Goal: Complete application form

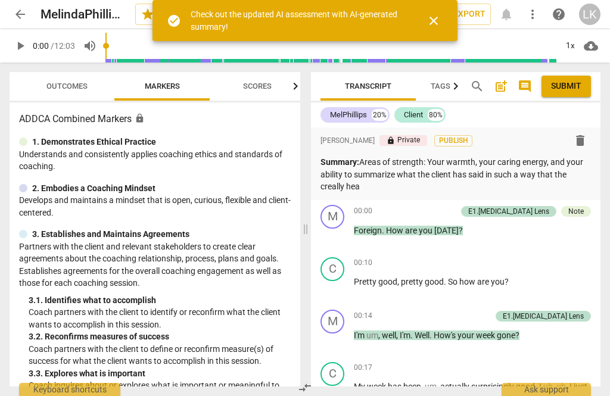
click at [391, 189] on p "Summary: Areas of strength: Your warmth, your caring energy, and your ability t…" at bounding box center [455, 174] width 270 height 37
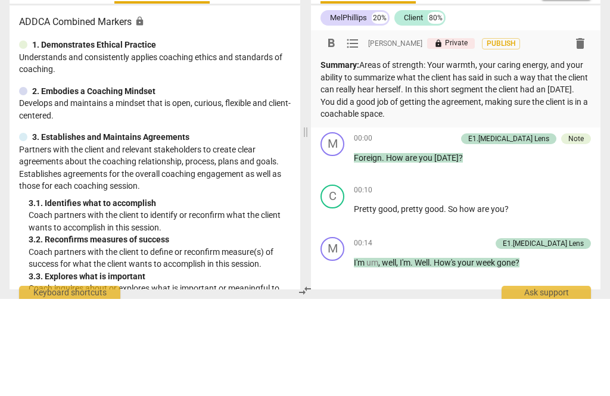
click at [520, 156] on p "Summary: Areas of strength: Your warmth, your caring energy, and your ability t…" at bounding box center [455, 186] width 270 height 61
click at [436, 156] on p "Summary: Areas of strength: Your warmth, your caring energy, and your ability t…" at bounding box center [455, 186] width 270 height 61
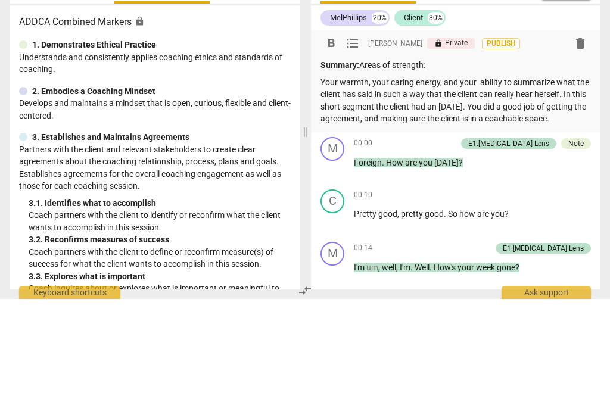
click at [581, 173] on p "Your warmth, your caring energy, and your ability to summarize what the client …" at bounding box center [455, 197] width 270 height 49
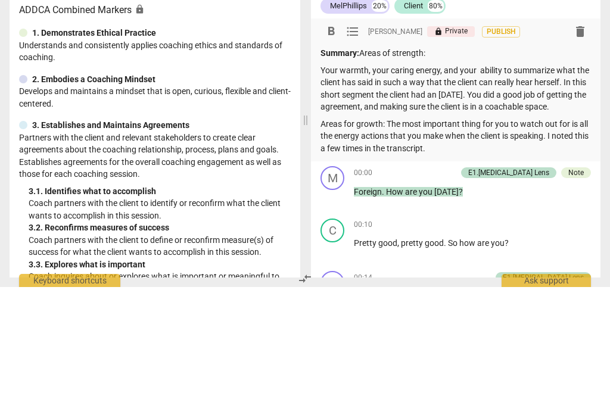
click at [390, 227] on p "Areas for growth: The most important thing for you to watch out for is all the …" at bounding box center [455, 245] width 270 height 37
click at [392, 227] on p "Areas for growth: The most important thing for you to watch out for is all the …" at bounding box center [455, 245] width 270 height 37
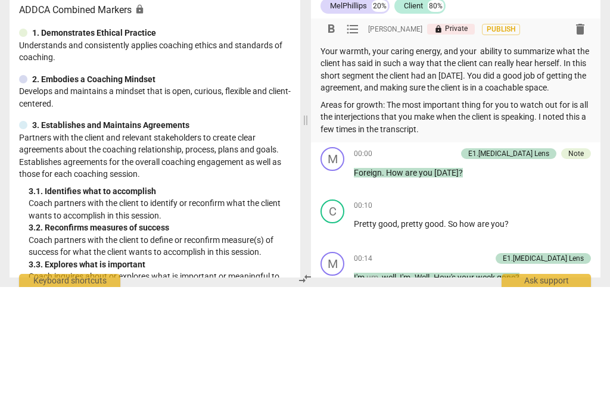
click at [457, 208] on p "Areas for growth: The most important thing for you to watch out for is all the …" at bounding box center [455, 226] width 270 height 37
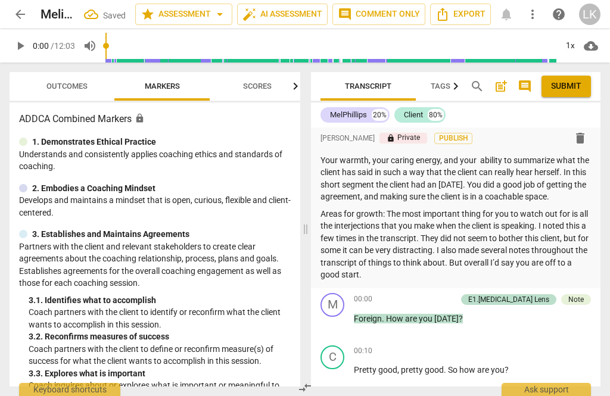
click at [66, 86] on span "Outcomes" at bounding box center [66, 86] width 41 height 9
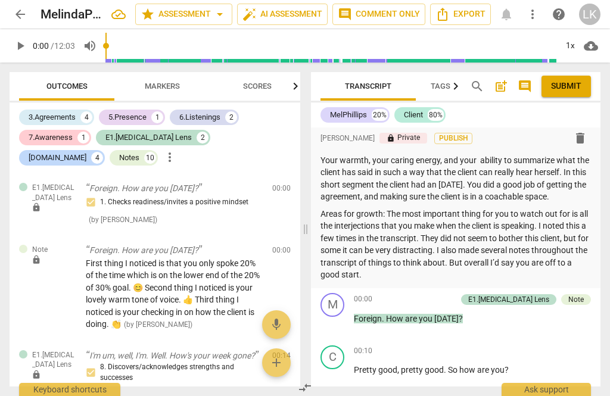
click at [394, 211] on p "Areas for growth: The most important thing for you to watch out for is all the …" at bounding box center [455, 244] width 270 height 73
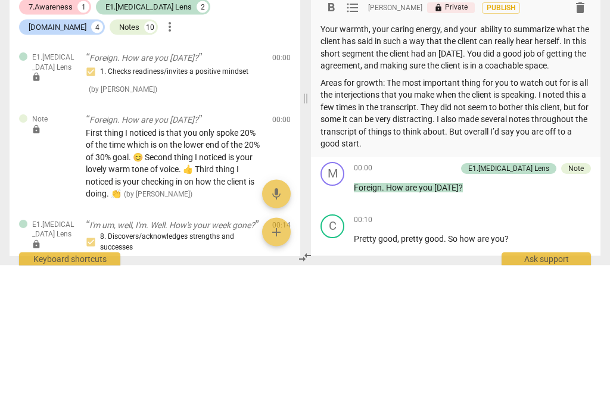
click at [394, 208] on p "Areas for growth: The most important thing for you to watch out for is all the …" at bounding box center [455, 244] width 270 height 73
click at [391, 208] on p "Areas for growth: The most important thing for you to watch out for is all the …" at bounding box center [455, 244] width 270 height 73
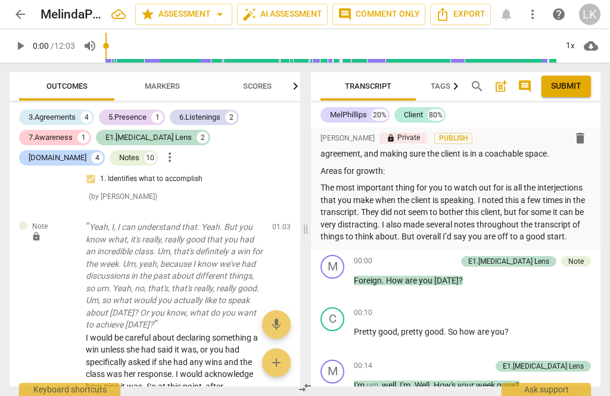
scroll to position [507, 0]
click at [263, 224] on span "edit" at bounding box center [260, 229] width 14 height 14
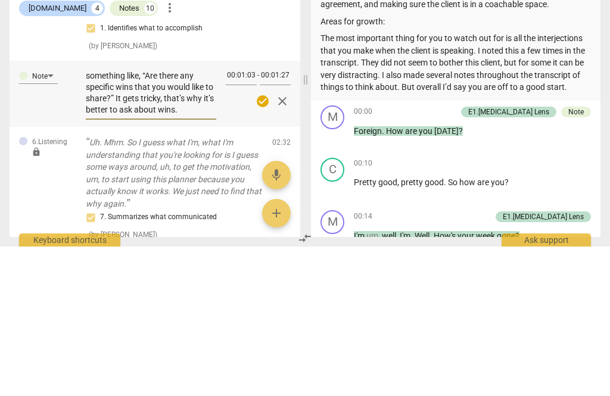
scroll to position [91, 0]
click at [203, 220] on textarea "I would be careful about declaring something a win unless she had said it was, …" at bounding box center [151, 242] width 130 height 45
type textarea "I would be careful about declaring something a win unless she had said it was, …"
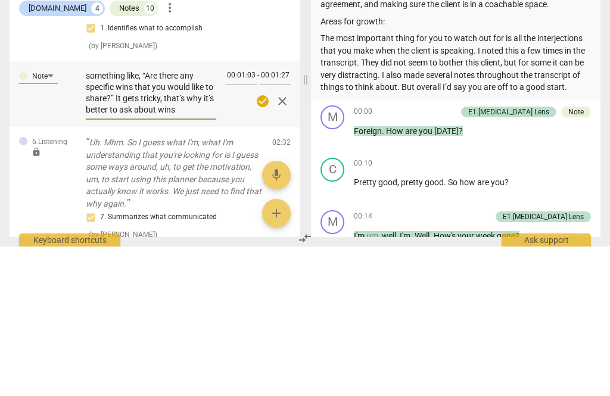
type textarea "I would be careful about declaring something a win unless she had said it was, …"
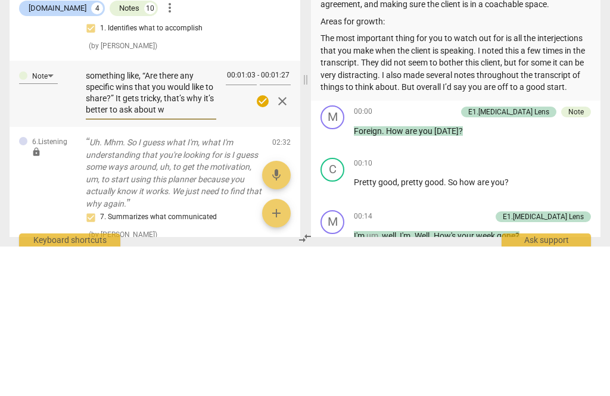
type textarea "I would be careful about declaring something a win unless she had said it was, …"
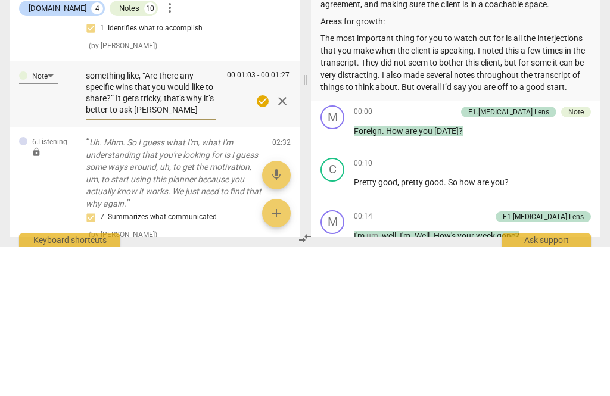
type textarea "I would be careful about declaring something a win unless she had said it was, …"
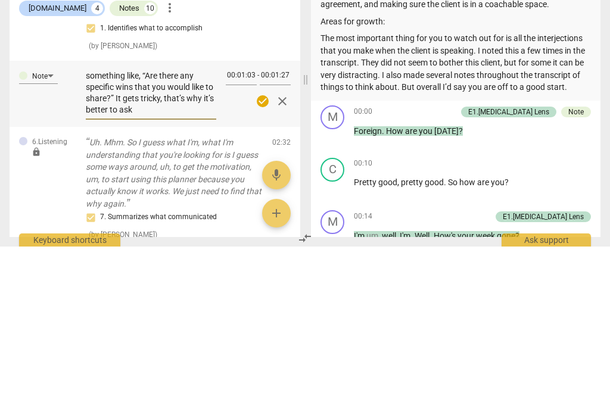
type textarea "I would be careful about declaring something a win unless she had said it was, …"
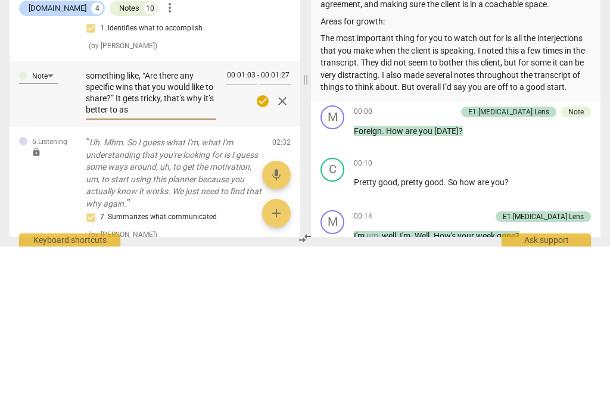
type textarea "I would be careful about declaring something a win unless she had said it was, …"
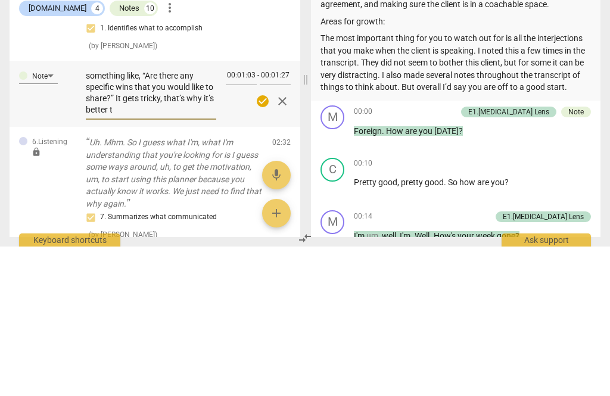
type textarea "I would be careful about declaring something a win unless she had said it was, …"
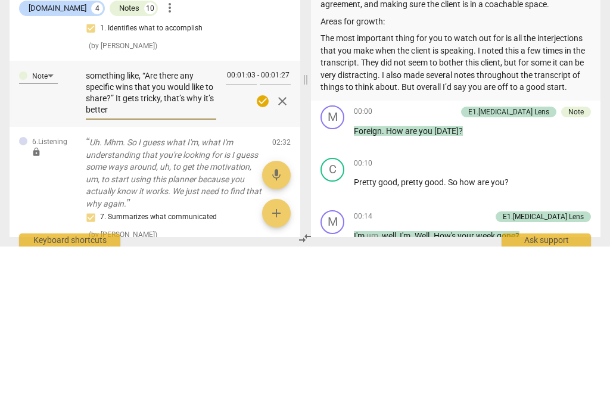
type textarea "I would be careful about declaring something a win unless she had said it was, …"
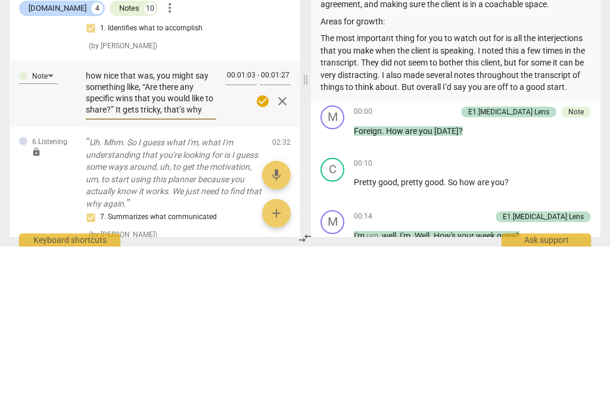
scroll to position [79, 0]
type textarea "I would be careful about declaring something a win unless she had said it was, …"
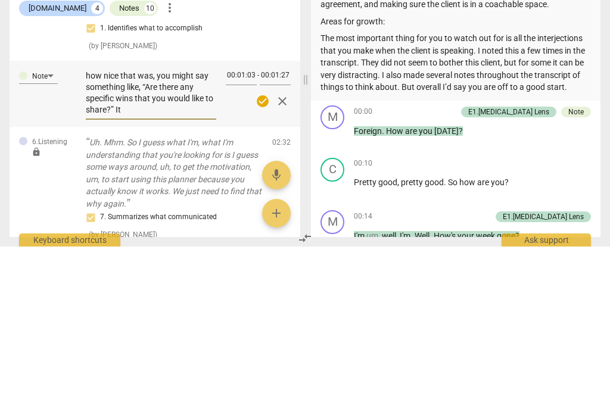
type textarea "I would be careful about declaring something a win unless she had said it was, …"
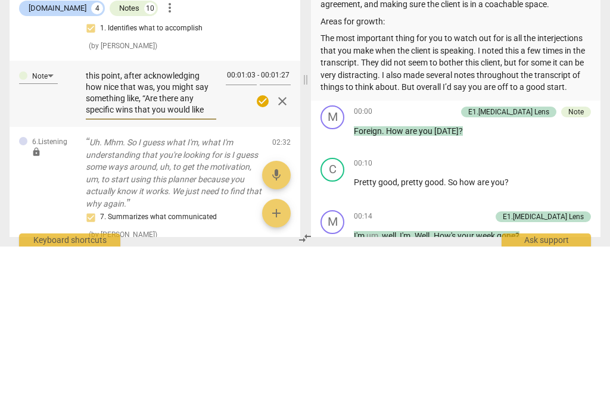
type textarea "I would be careful about declaring something a win unless she had said it was, …"
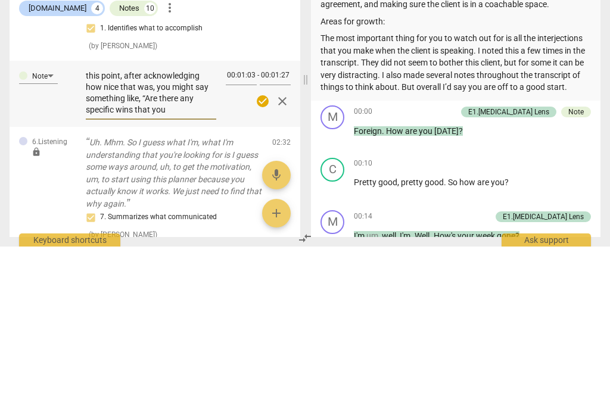
type textarea "I would be careful about declaring something a win unless she had said it was, …"
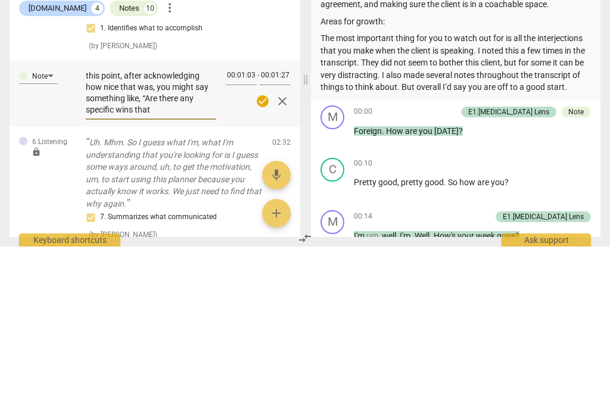
type textarea "I would be careful about declaring something a win unless she had said it was, …"
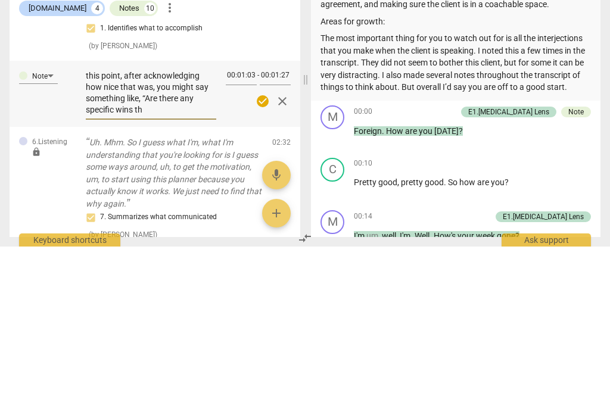
type textarea "I would be careful about declaring something a win unless she had said it was, …"
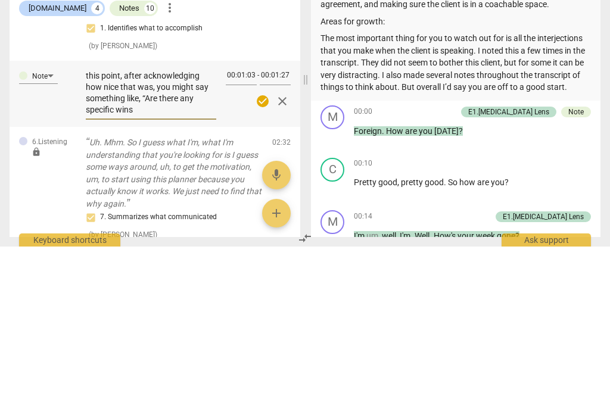
type textarea "I would be careful about declaring something a win unless she had said it was, …"
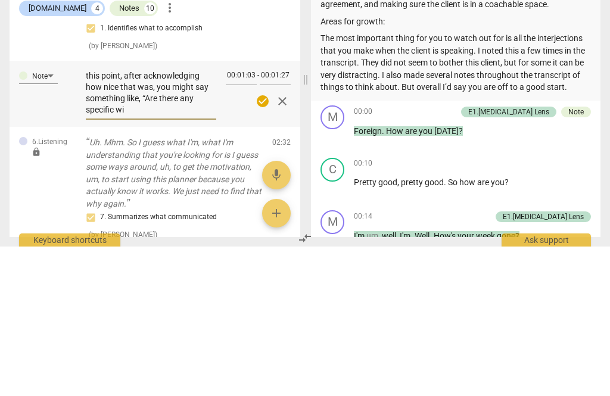
type textarea "I would be careful about declaring something a win unless she had said it was, …"
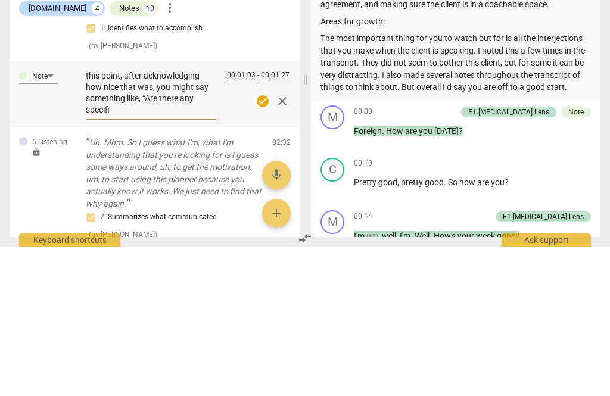
type textarea "I would be careful about declaring something a win unless she had said it was, …"
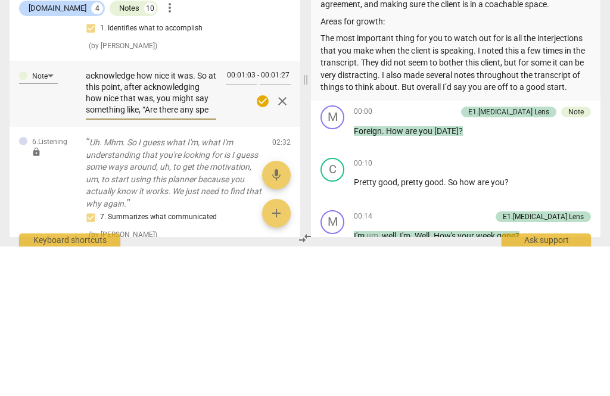
type textarea "I would be careful about declaring something a win unless she had said it was, …"
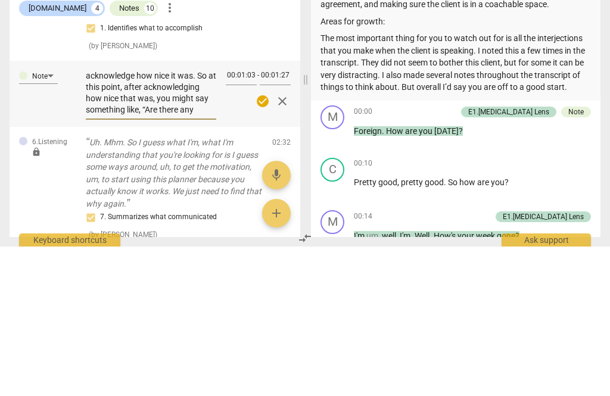
type textarea "I would be careful about declaring something a win unless she had said it was, …"
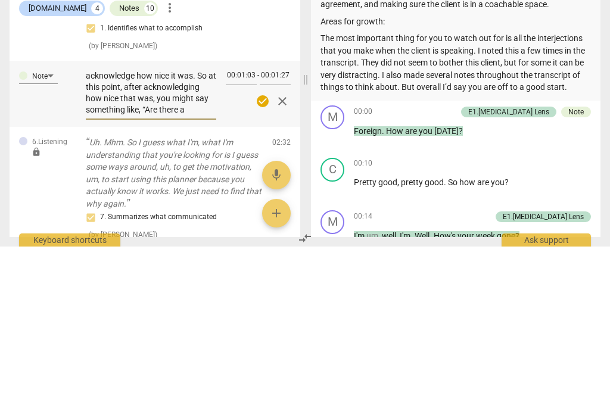
type textarea "I would be careful about declaring something a win unless she had said it was, …"
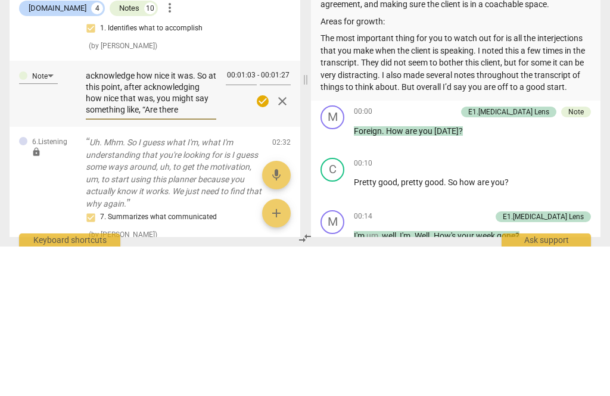
type textarea "I would be careful about declaring something a win unless she had said it was, …"
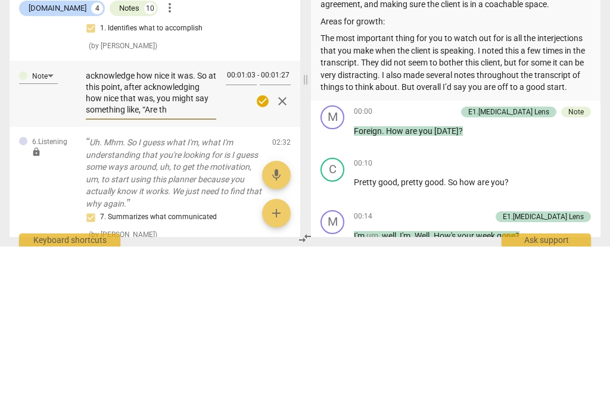
type textarea "I would be careful about declaring something a win unless she had said it was, …"
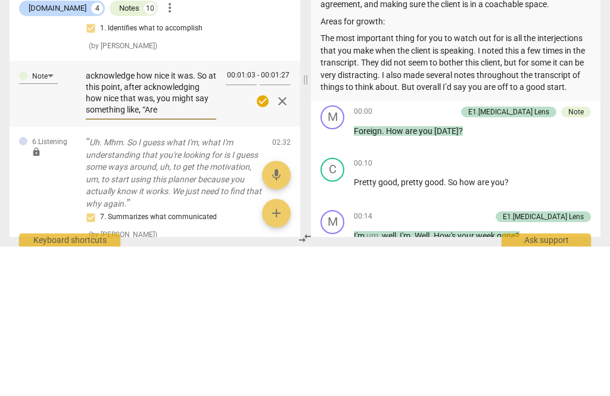
type textarea "I would be careful about declaring something a win unless she had said it was, …"
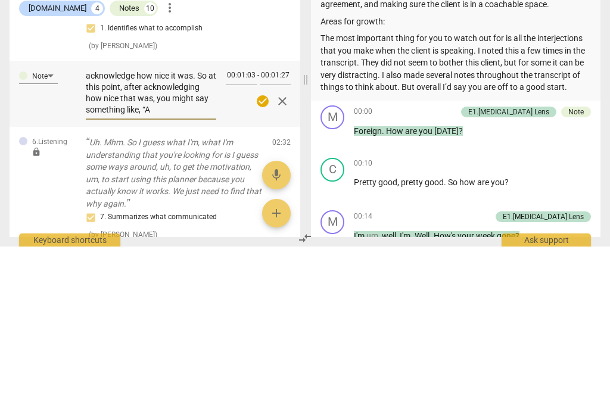
type textarea "I would be careful about declaring something a win unless she had said it was, …"
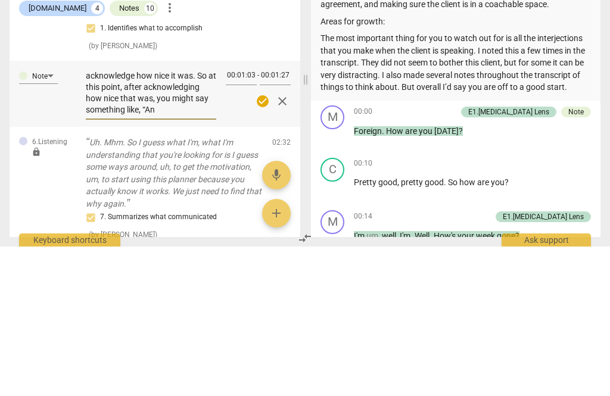
type textarea "I would be careful about declaring something a win unless she had said it was, …"
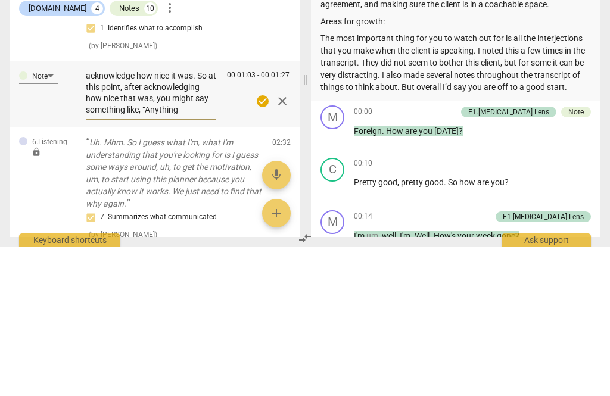
type textarea "I would be careful about declaring something a win unless she had said it was, …"
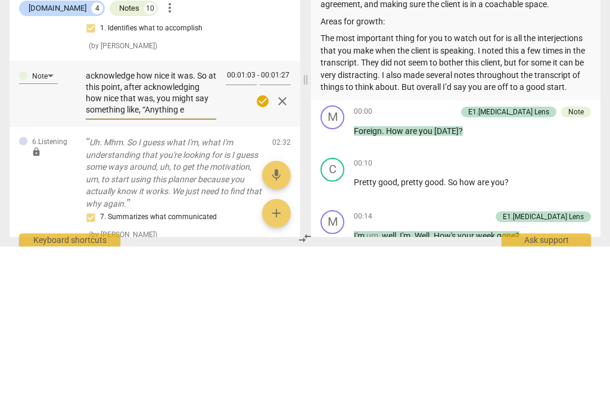
type textarea "I would be careful about declaring something a win unless she had said it was, …"
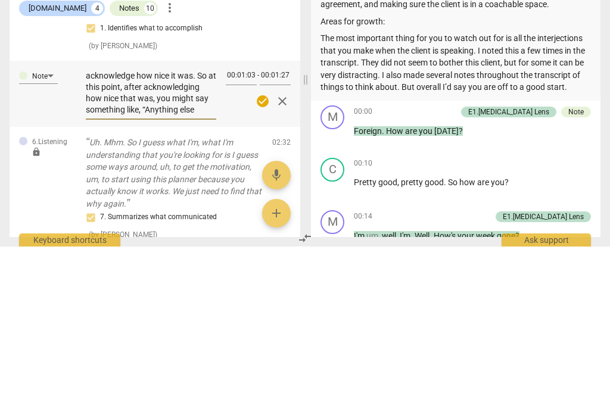
type textarea "I would be careful about declaring something a win unless she had said it was, …"
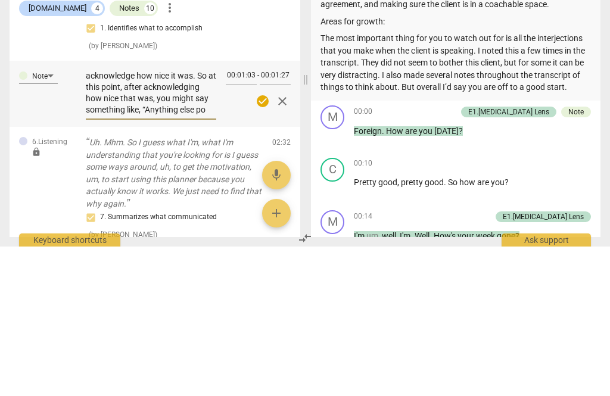
type textarea "I would be careful about declaring something a win unless she had said it was, …"
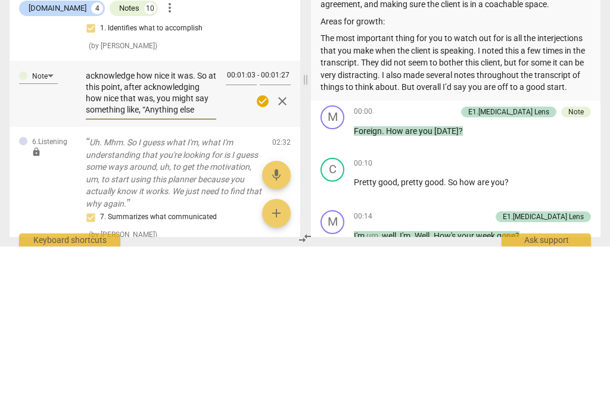
type textarea "I would be careful about declaring something a win unless she had said it was, …"
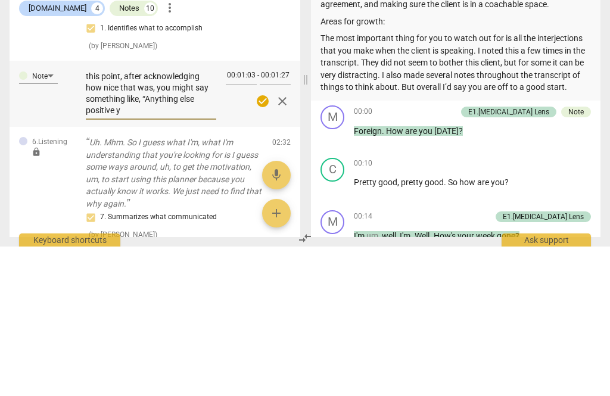
type textarea "I would be careful about declaring something a win unless she had said it was, …"
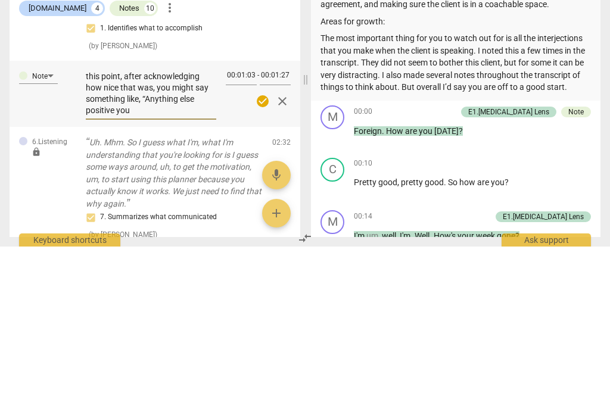
type textarea "I would be careful about declaring something a win unless she had said it was, …"
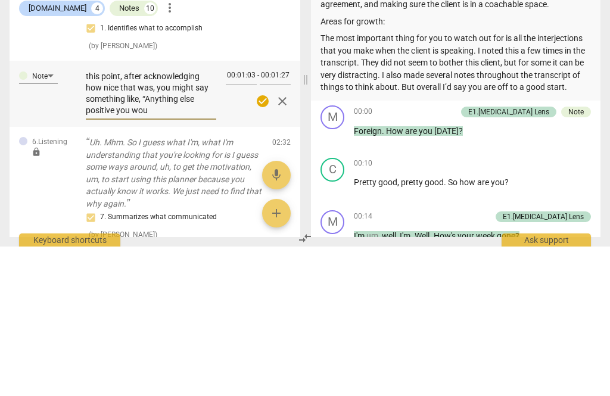
type textarea "I would be careful about declaring something a win unless she had said it was, …"
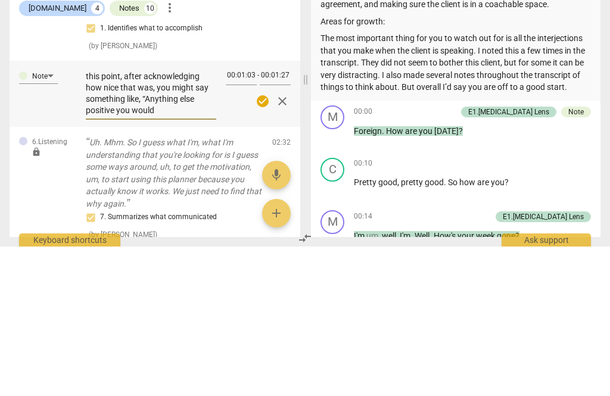
type textarea "I would be careful about declaring something a win unless she had said it was, …"
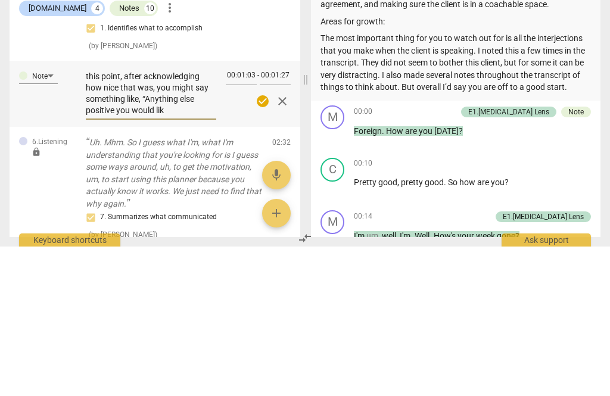
type textarea "I would be careful about declaring something a win unless she had said it was, …"
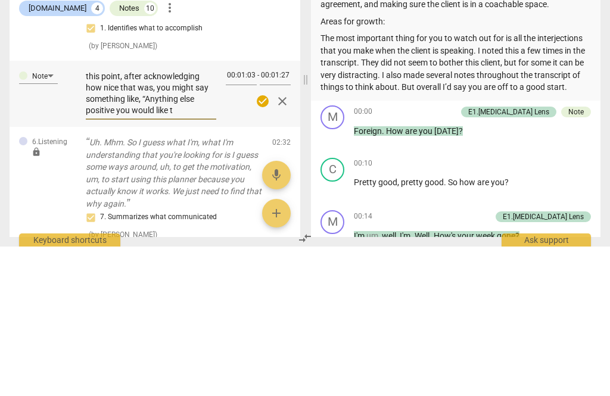
type textarea "I would be careful about declaring something a win unless she had said it was, …"
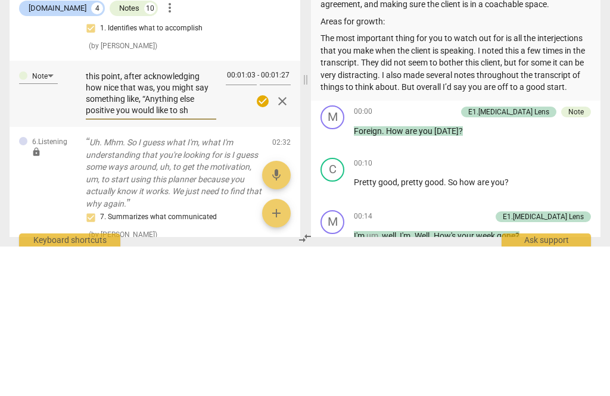
type textarea "I would be careful about declaring something a win unless she had said it was, …"
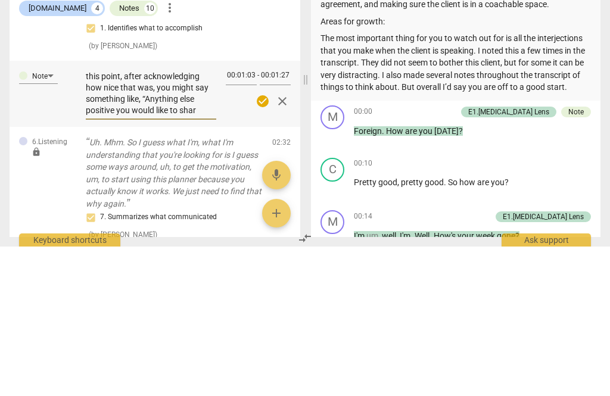
type textarea "I would be careful about declaring something a win unless she had said it was, …"
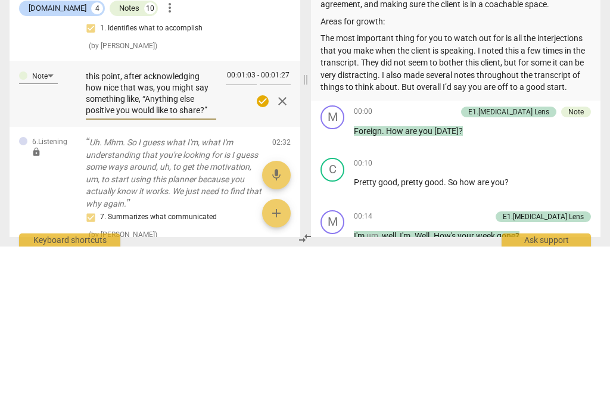
type textarea "I would be careful about declaring something a win unless she had said it was, …"
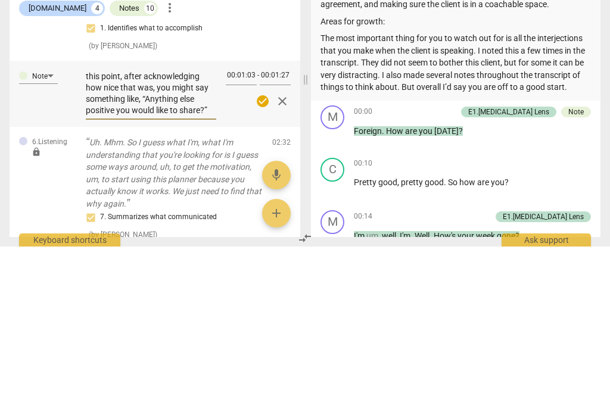
type textarea "I would be careful about declaring something a win unless she had said it was, …"
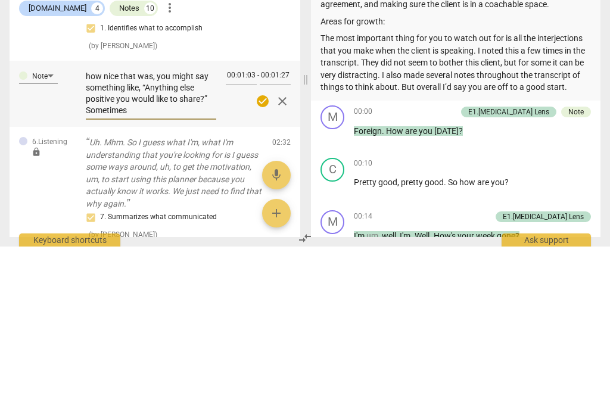
type textarea "I would be careful about declaring something a win unless she had said it was, …"
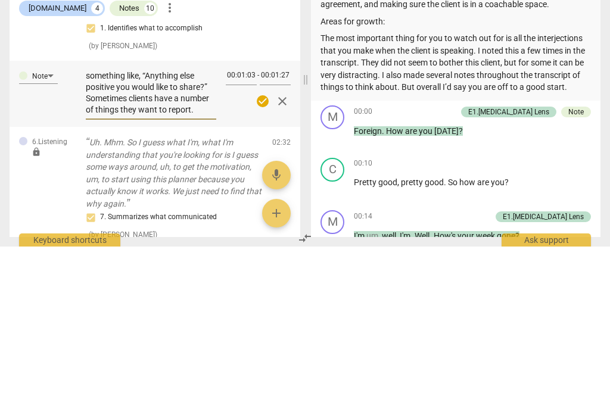
scroll to position [91, 0]
click at [262, 244] on span "check_circle" at bounding box center [263, 251] width 14 height 14
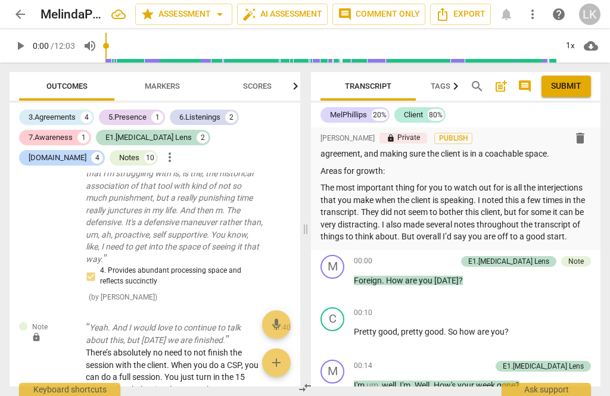
scroll to position [3434, 0]
click at [268, 324] on span "edit" at bounding box center [259, 331] width 17 height 14
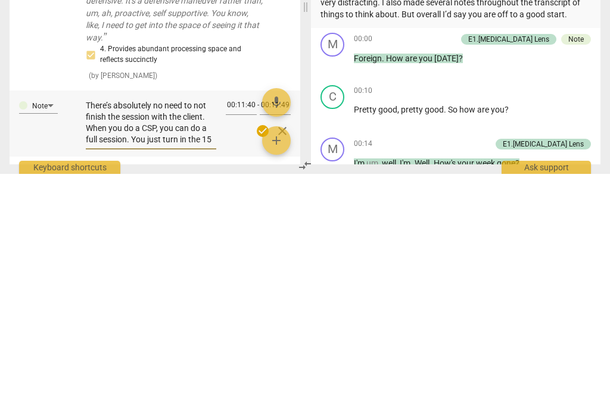
scroll to position [3389, 0]
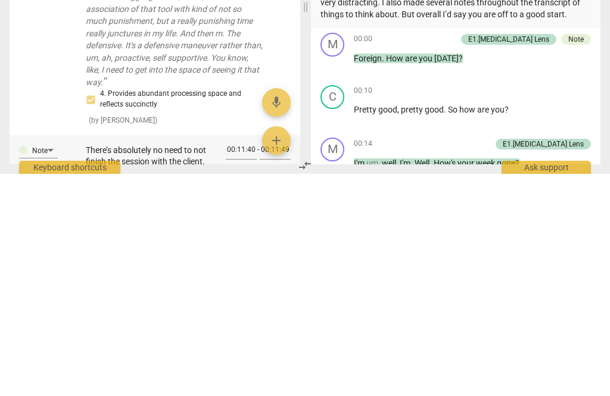
click at [155, 367] on textarea "There’s absolutely no need to not finish the session with the client. When you …" at bounding box center [151, 389] width 130 height 45
click at [267, 391] on span "check_circle" at bounding box center [263, 398] width 14 height 14
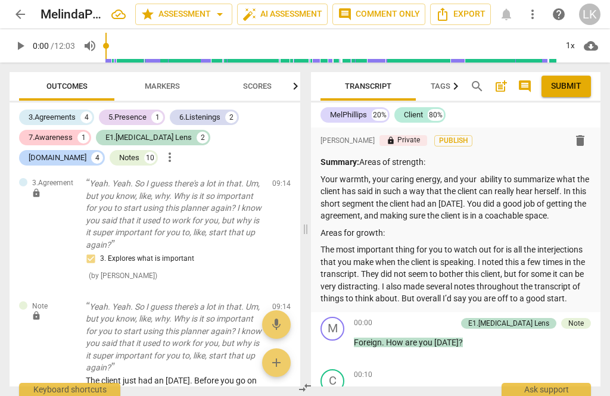
scroll to position [0, 0]
click at [575, 89] on span "Submit" at bounding box center [566, 86] width 30 height 12
click at [368, 169] on div "Summary: Areas of strength: Your warmth, your caring energy, and your ability t…" at bounding box center [455, 230] width 270 height 149
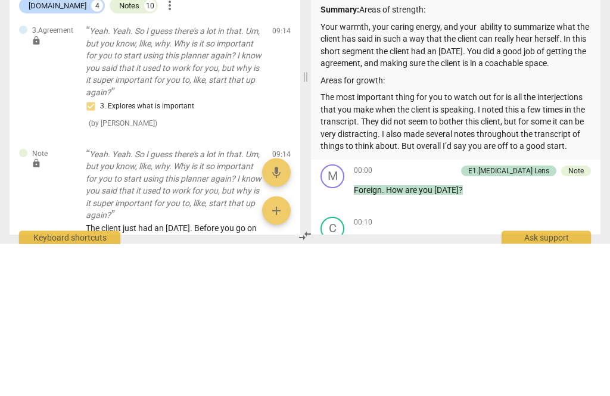
click at [377, 156] on div "Summary: Areas of strength: Your warmth, your caring energy, and your ability t…" at bounding box center [455, 230] width 270 height 149
click at [370, 156] on p "Summary: Areas of strength:" at bounding box center [455, 162] width 270 height 13
click at [368, 156] on p "Summary: Areas of strength:" at bounding box center [455, 162] width 270 height 13
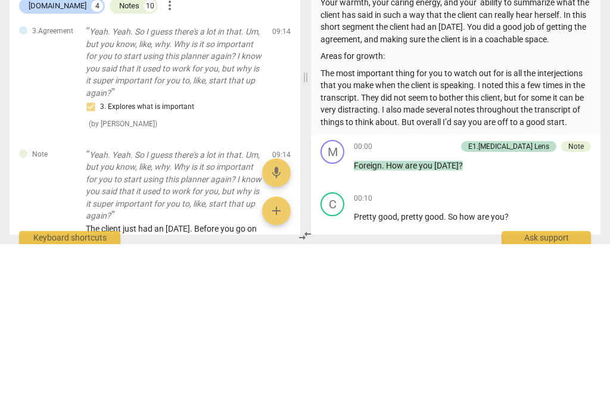
scroll to position [42, 0]
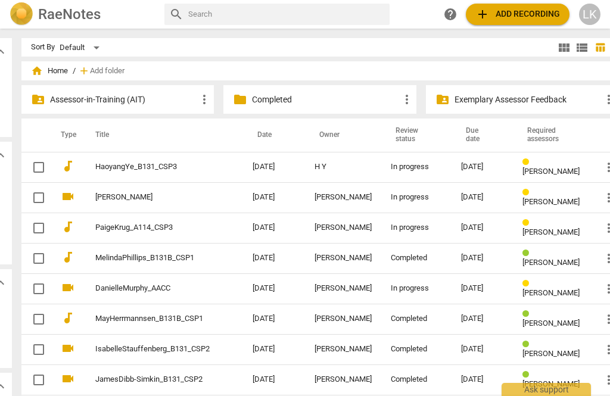
scroll to position [0, 109]
click at [231, 171] on td "HaoyangYe_B131_CSP3" at bounding box center [163, 167] width 162 height 30
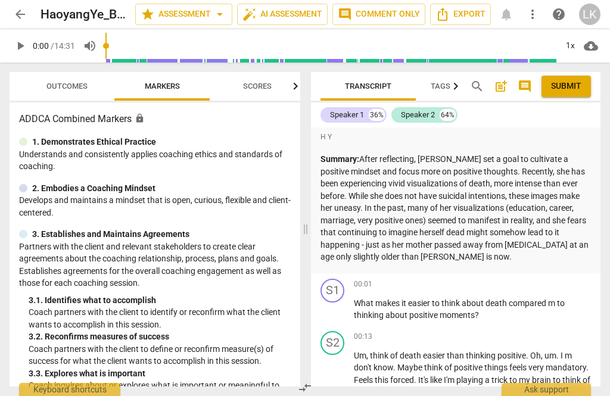
click at [539, 386] on div "Ask support" at bounding box center [546, 389] width 89 height 13
click at [29, 8] on span "arrow_back" at bounding box center [20, 14] width 21 height 14
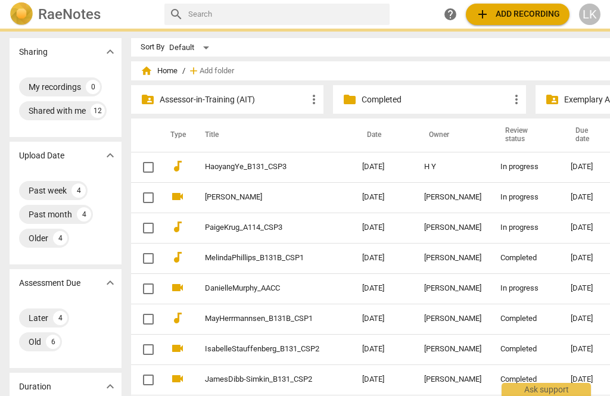
click at [26, 15] on img at bounding box center [22, 14] width 24 height 24
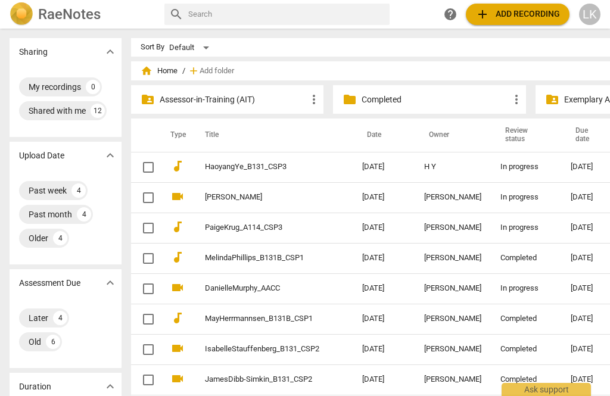
click at [270, 232] on link "PaigeKrug_A114_CSP3" at bounding box center [262, 227] width 114 height 9
